Goal: Information Seeking & Learning: Learn about a topic

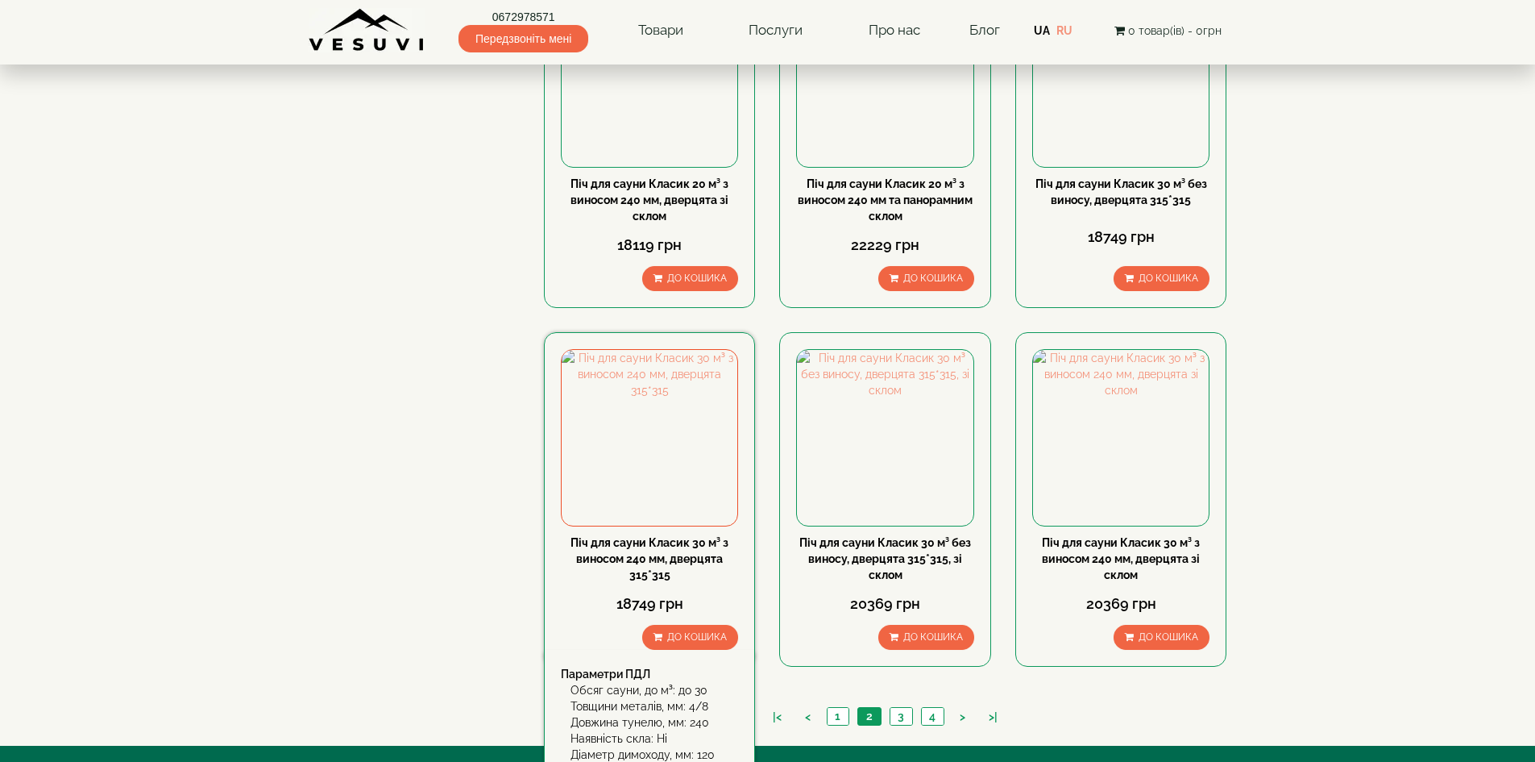
scroll to position [1531, 0]
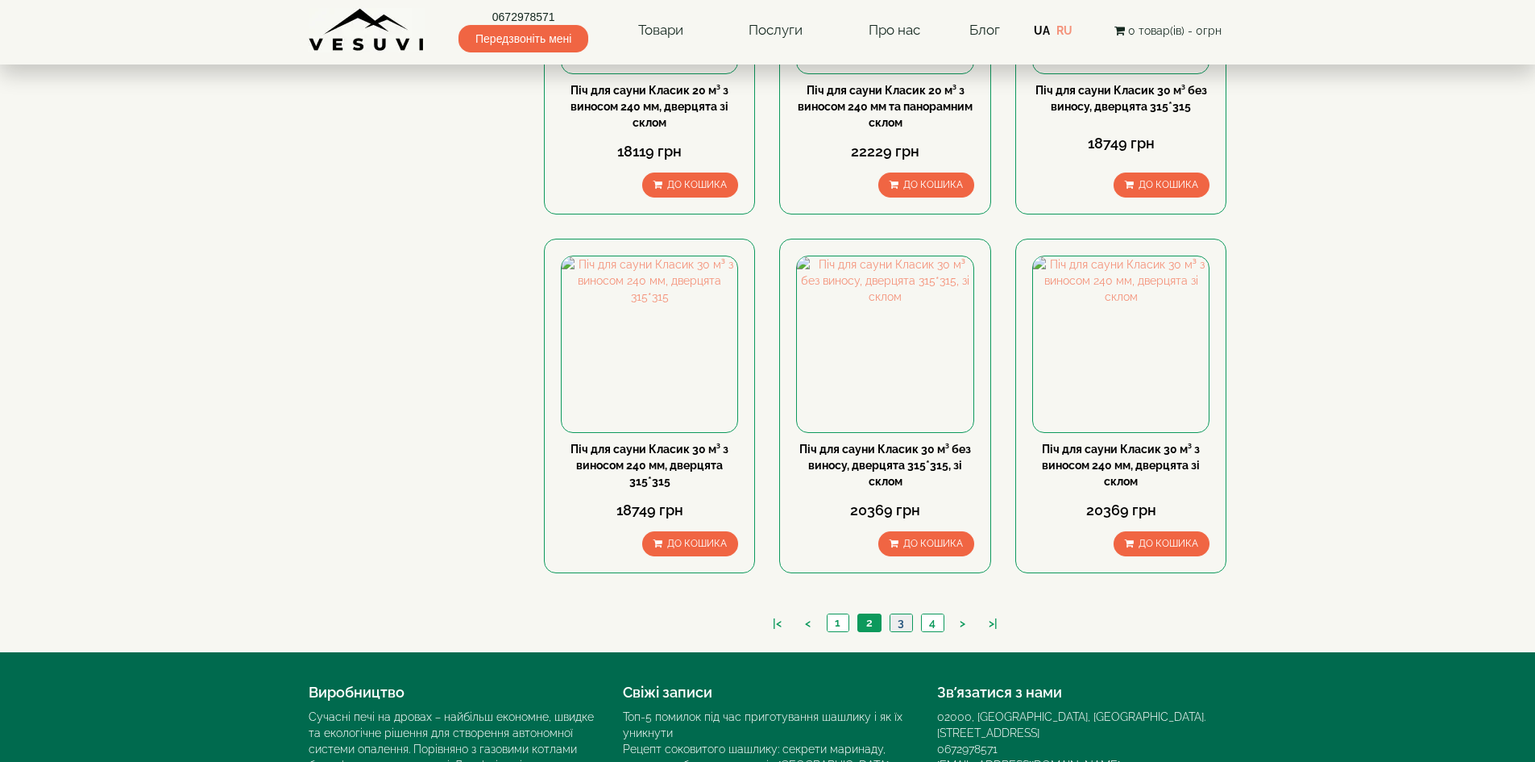
click at [905, 624] on link "3" at bounding box center [901, 622] width 23 height 17
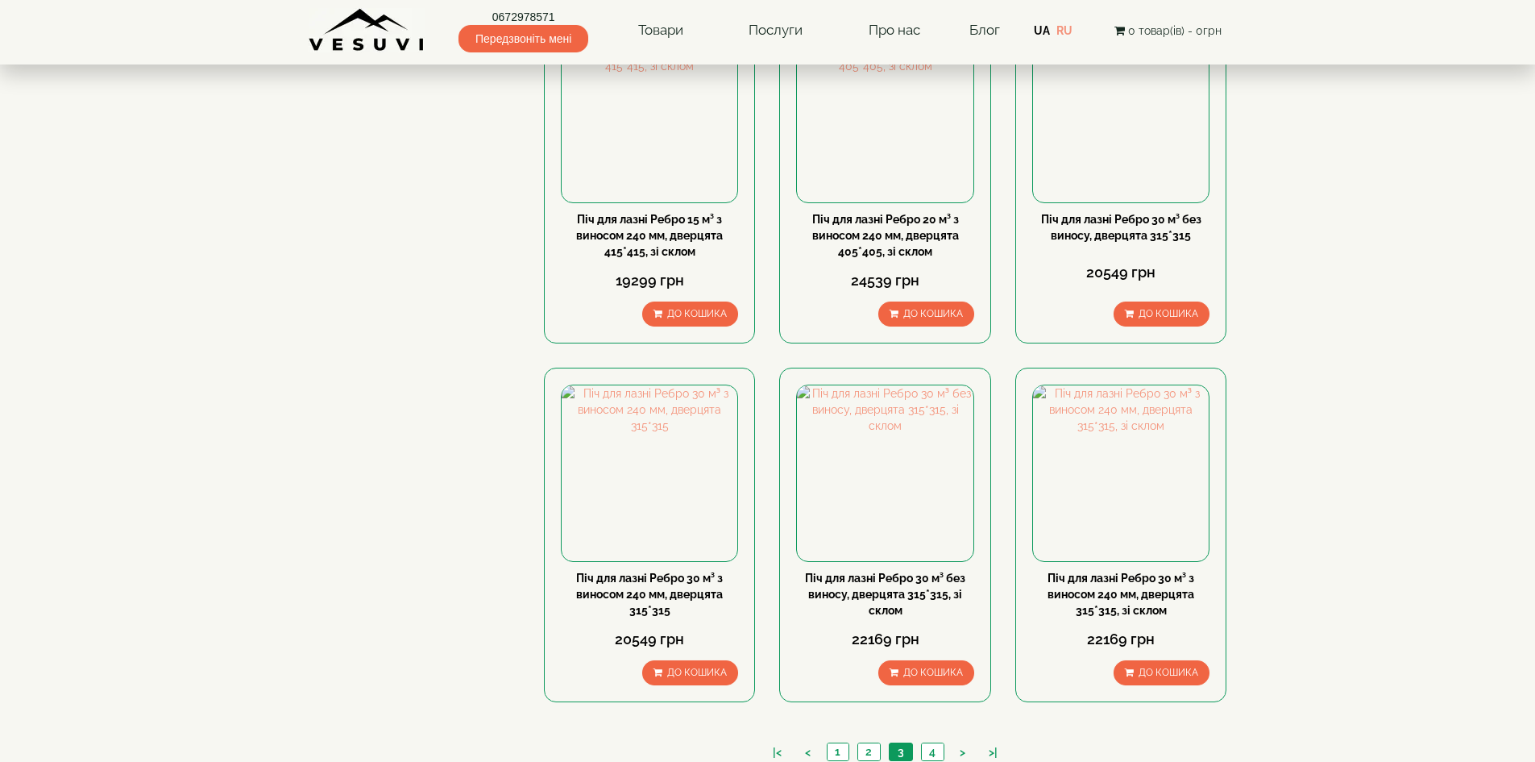
scroll to position [1451, 0]
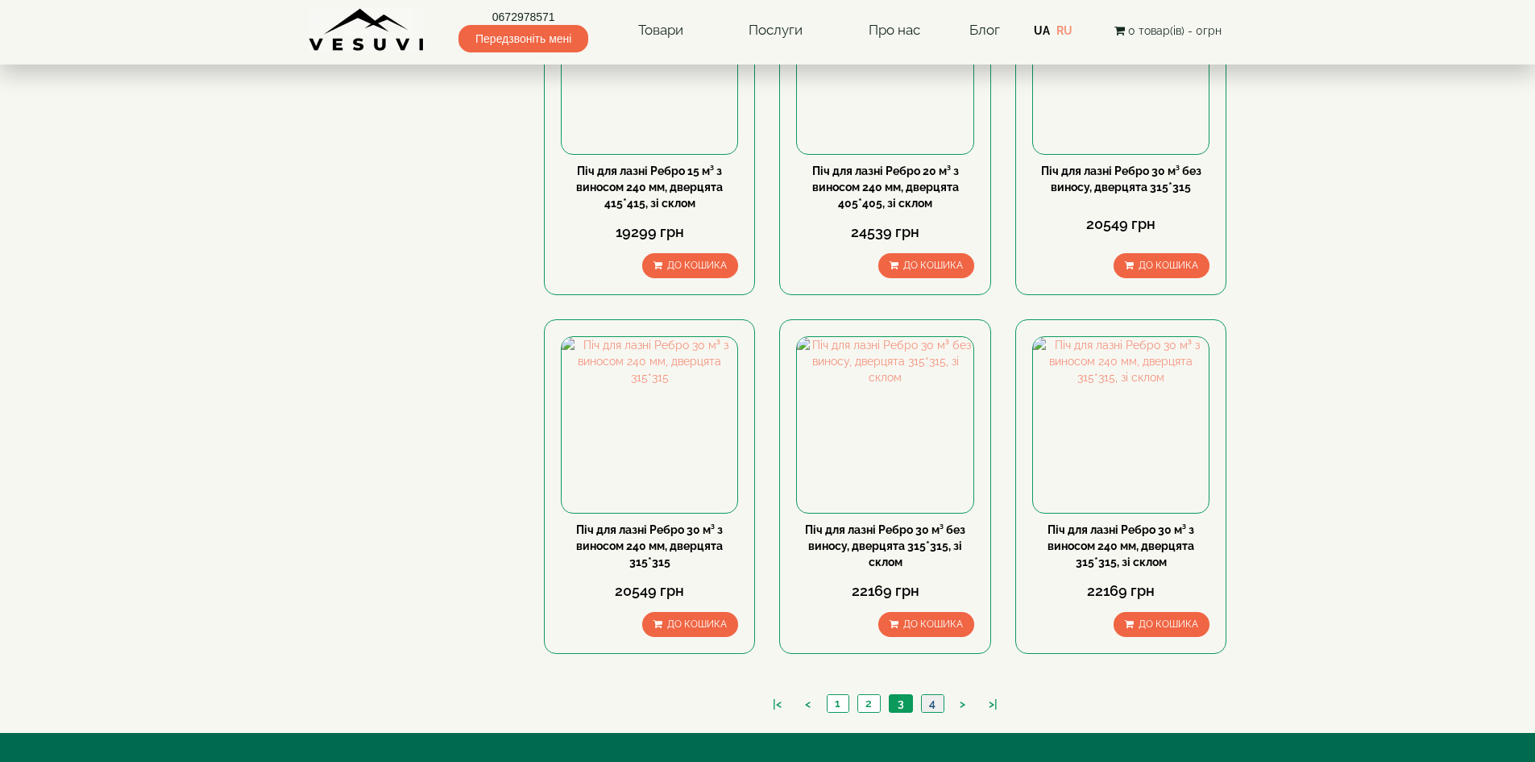
click at [942, 702] on link "4" at bounding box center [932, 703] width 23 height 17
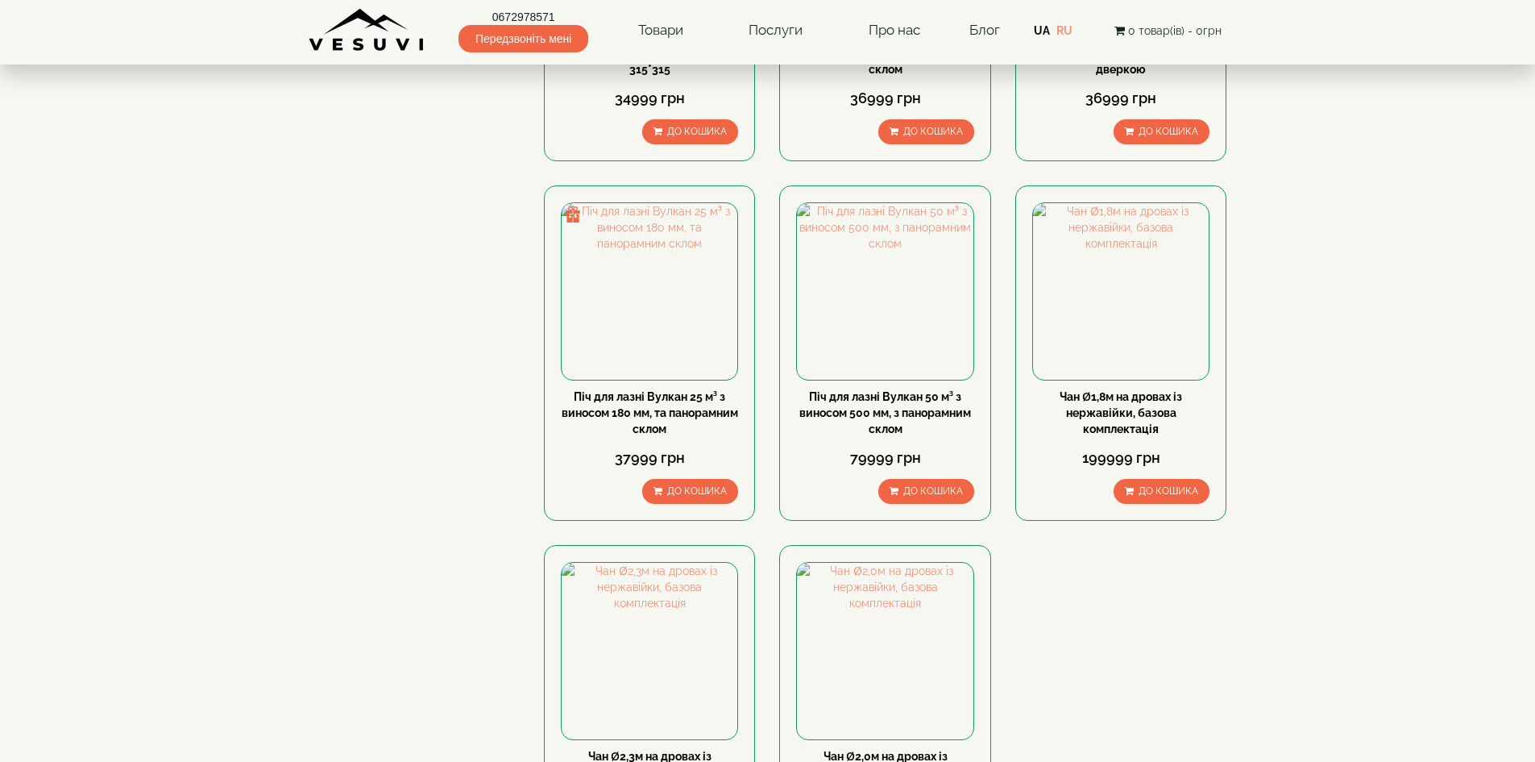
scroll to position [484, 0]
